Goal: Task Accomplishment & Management: Complete application form

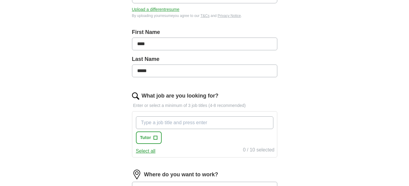
scroll to position [112, 0]
click at [226, 124] on input "What job are you looking for?" at bounding box center [204, 122] width 137 height 13
click at [222, 138] on div "Paraprofessional Tutor +" at bounding box center [205, 130] width 140 height 32
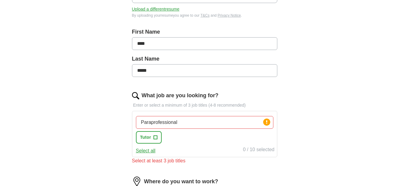
click at [186, 123] on input "Paraprofessional" at bounding box center [204, 122] width 137 height 13
click at [245, 121] on input "Paraprofessional" at bounding box center [204, 122] width 137 height 13
type input "P"
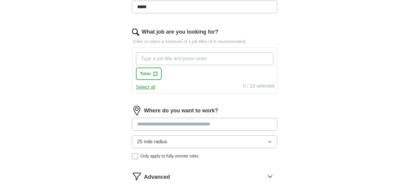
scroll to position [177, 0]
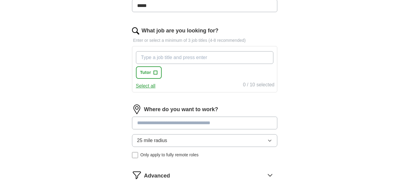
click at [199, 125] on input at bounding box center [204, 123] width 145 height 13
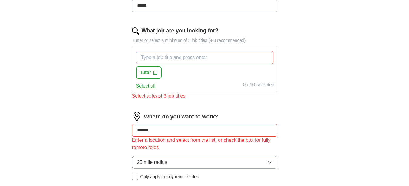
click at [135, 162] on div "25 mile radius Only apply to fully remote roles" at bounding box center [204, 168] width 145 height 24
click at [169, 127] on input "******" at bounding box center [204, 130] width 145 height 13
type input "*"
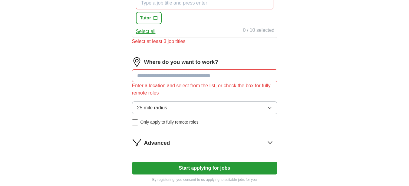
scroll to position [232, 0]
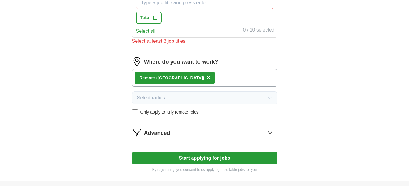
click at [247, 157] on button "Start applying for jobs" at bounding box center [204, 158] width 145 height 13
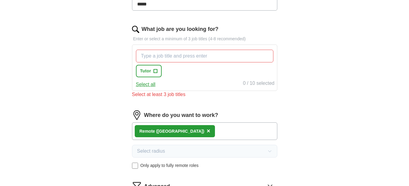
scroll to position [178, 0]
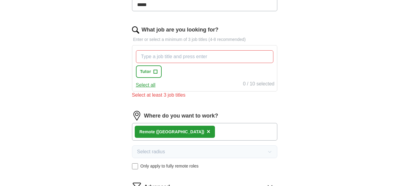
click at [243, 54] on input "What job are you looking for?" at bounding box center [204, 56] width 137 height 13
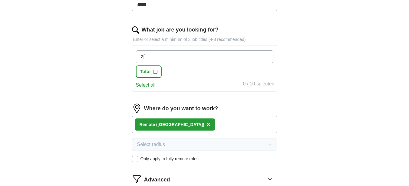
type input "z"
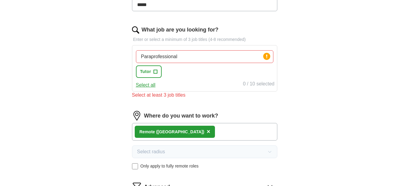
click at [220, 80] on div "Select all 0 / 10 selected" at bounding box center [205, 84] width 140 height 8
click at [156, 72] on span "+" at bounding box center [155, 71] width 4 height 5
click at [194, 57] on input "Paraprofessional" at bounding box center [204, 56] width 137 height 13
click at [192, 78] on div "Paraprofessional Press return to add title Tutor ✓ ×" at bounding box center [205, 64] width 140 height 32
click at [211, 56] on input "Paraprofessional" at bounding box center [204, 56] width 137 height 13
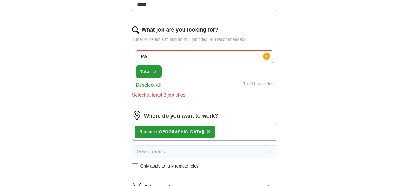
type input "P"
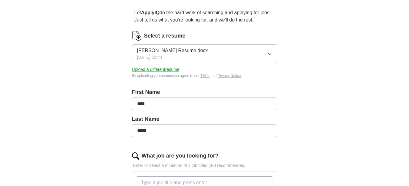
scroll to position [0, 0]
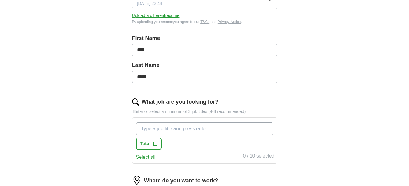
scroll to position [112, 0]
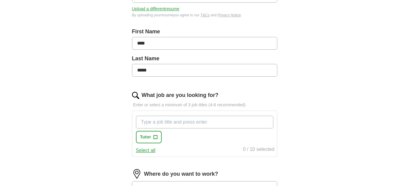
click at [148, 153] on button "Select all" at bounding box center [146, 150] width 20 height 7
click at [190, 123] on input "What job are you looking for?" at bounding box center [204, 122] width 137 height 13
type input ")"
click at [150, 150] on button "Deselect all" at bounding box center [148, 150] width 25 height 7
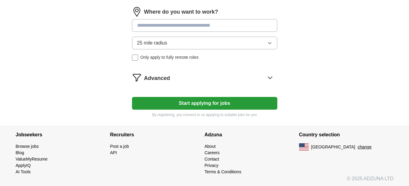
scroll to position [275, 0]
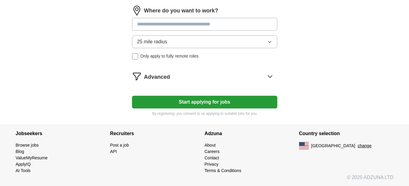
click at [233, 101] on button "Start applying for jobs" at bounding box center [204, 102] width 145 height 13
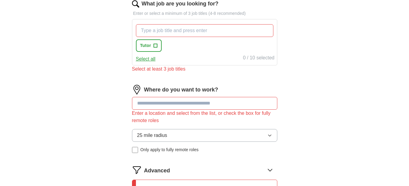
scroll to position [203, 0]
click at [204, 94] on label "Where do you want to work?" at bounding box center [181, 90] width 74 height 8
click at [138, 89] on img at bounding box center [137, 90] width 10 height 10
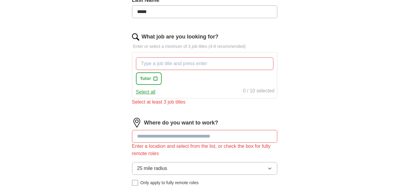
scroll to position [170, 0]
click at [263, 90] on div "0 / 10 selected" at bounding box center [258, 91] width 31 height 8
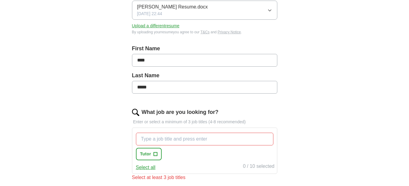
scroll to position [95, 0]
click at [216, 110] on label "What job are you looking for?" at bounding box center [180, 112] width 77 height 8
click at [216, 133] on input "What job are you looking for?" at bounding box center [204, 139] width 137 height 13
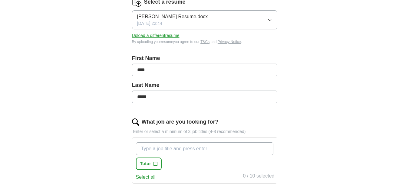
scroll to position [85, 0]
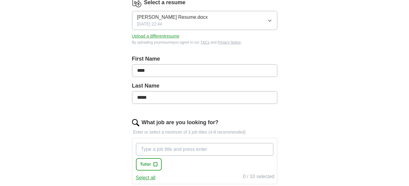
click at [230, 129] on p "Enter or select a minimum of 3 job titles (4-8 recommended)" at bounding box center [204, 132] width 145 height 6
click at [211, 122] on label "What job are you looking for?" at bounding box center [180, 122] width 77 height 8
click at [211, 143] on input "What job are you looking for?" at bounding box center [204, 149] width 137 height 13
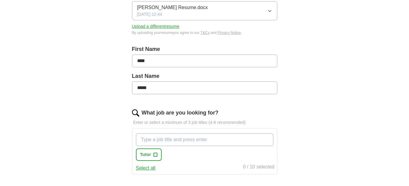
scroll to position [107, 0]
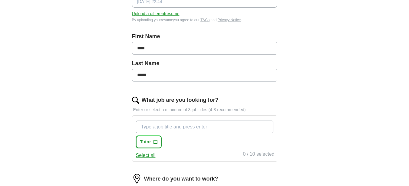
click at [159, 140] on button "Tutor +" at bounding box center [149, 142] width 26 height 12
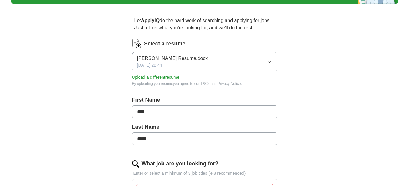
scroll to position [47, 0]
